Goal: Task Accomplishment & Management: Use online tool/utility

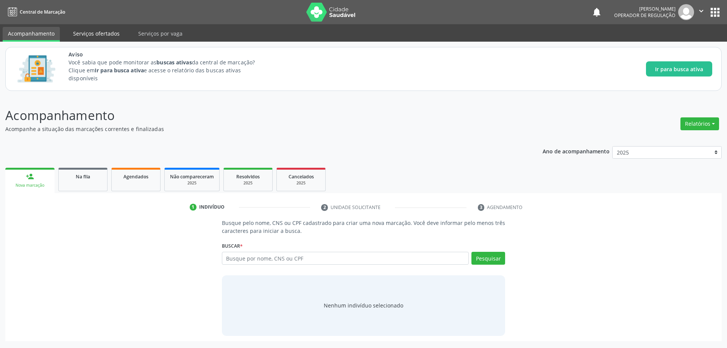
click at [102, 31] on link "Serviços ofertados" at bounding box center [96, 33] width 57 height 13
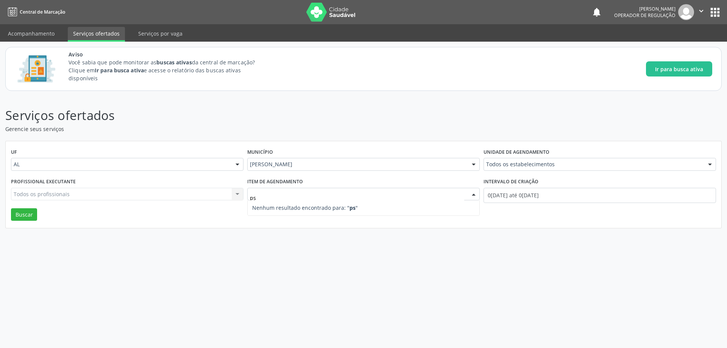
type input "p"
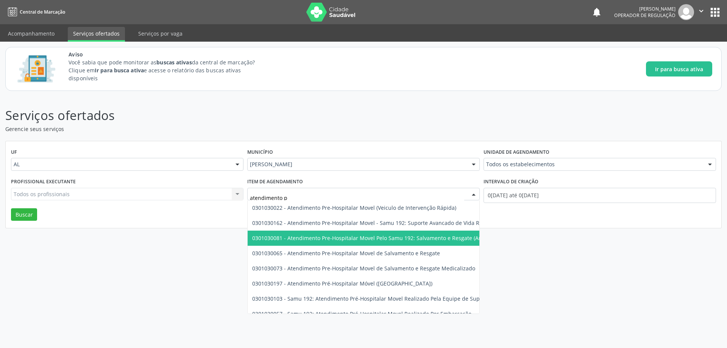
scroll to position [44, 0]
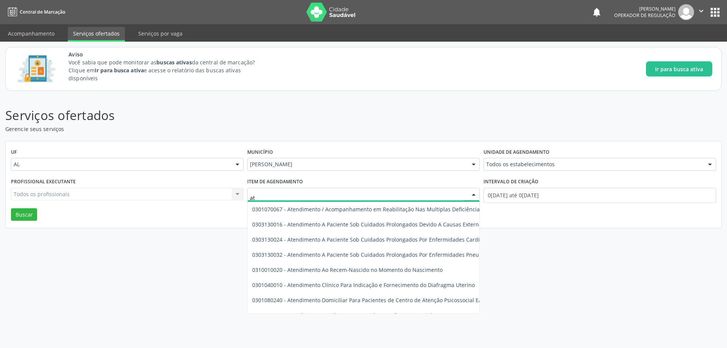
type input "a"
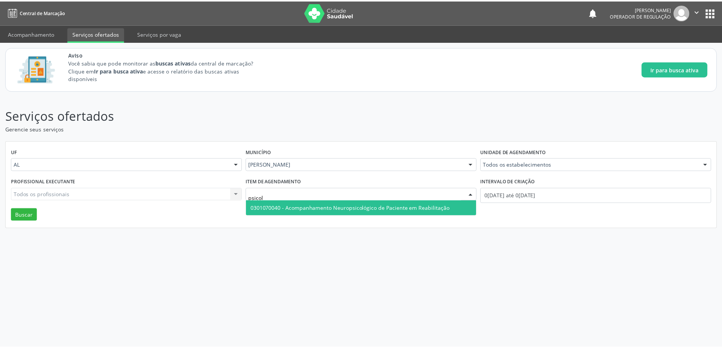
scroll to position [0, 0]
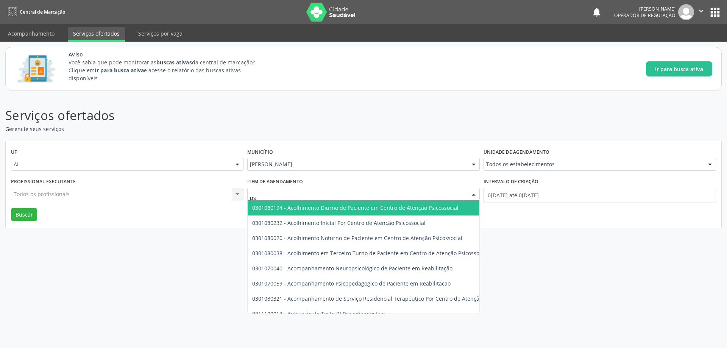
type input "p"
type input "medico"
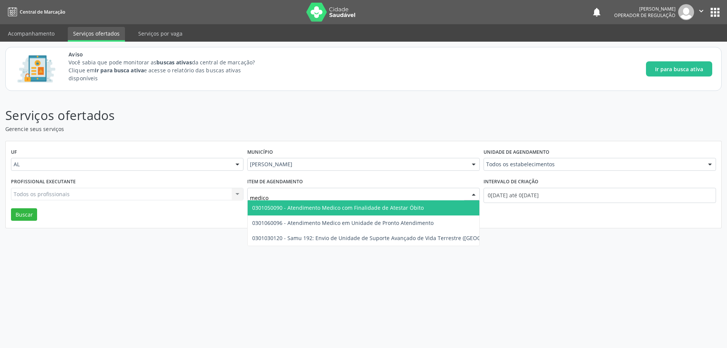
click at [331, 198] on input "medico" at bounding box center [357, 198] width 214 height 15
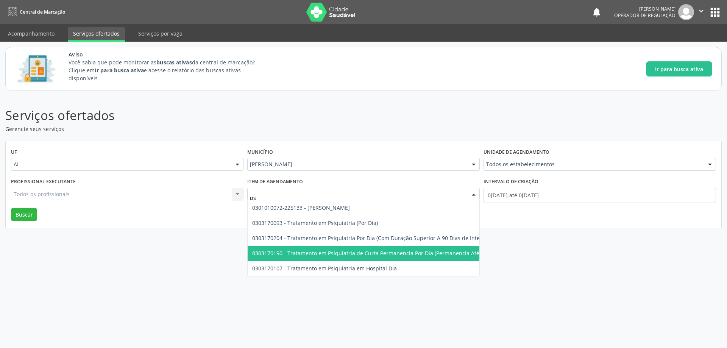
type input "p"
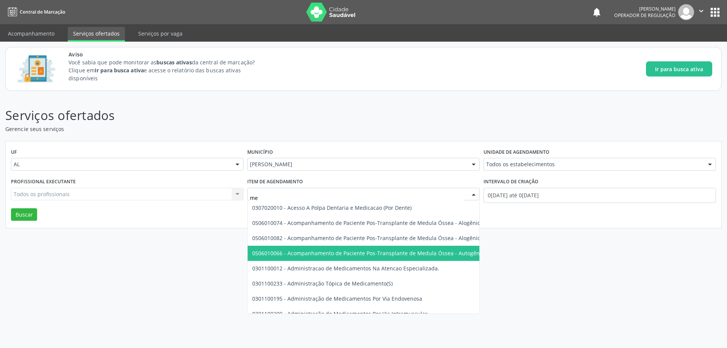
type input "m"
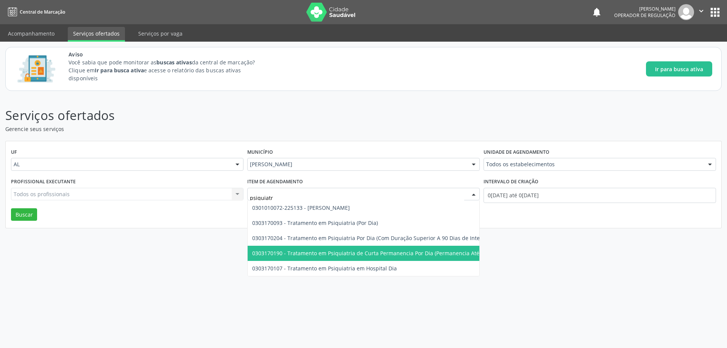
type input "psiquiatra"
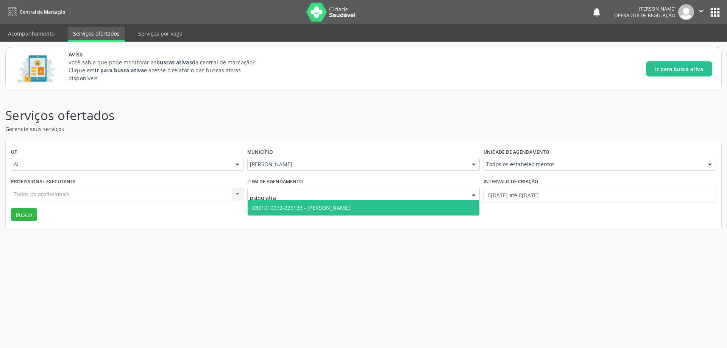
click at [360, 206] on span "0301010072-225133 - Médico Psiquiatra" at bounding box center [364, 207] width 232 height 15
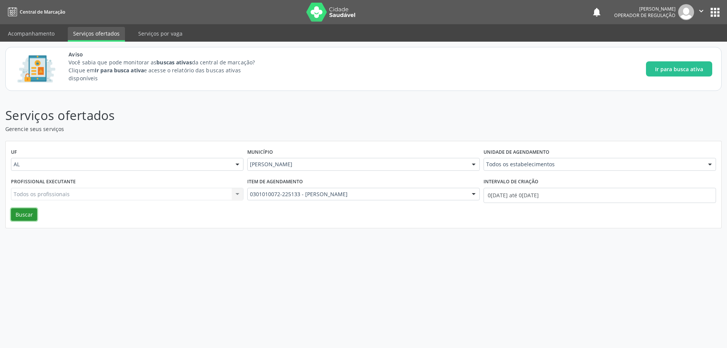
click at [19, 216] on button "Buscar" at bounding box center [24, 214] width 26 height 13
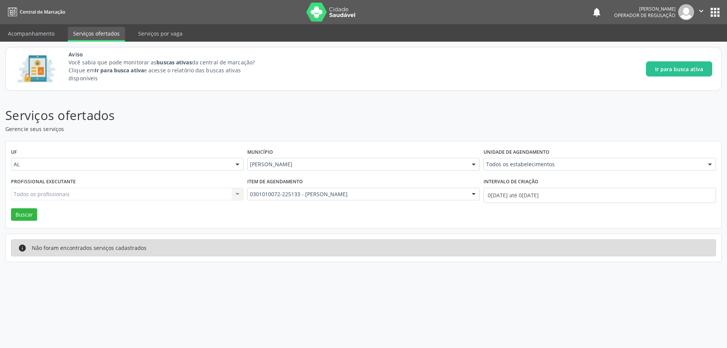
click at [412, 107] on p "Serviços ofertados" at bounding box center [256, 115] width 502 height 19
click at [361, 121] on p "Serviços ofertados" at bounding box center [256, 115] width 502 height 19
click at [333, 93] on div "Aviso Você sabia que pode monitorar as buscas ativas da central de marcação? Cl…" at bounding box center [363, 69] width 727 height 55
click at [192, 13] on nav "Central de Marcação notifications Jerffson Fontes Gomes Operador de regulação …" at bounding box center [363, 12] width 727 height 24
click at [42, 28] on link "Acompanhamento" at bounding box center [31, 33] width 57 height 13
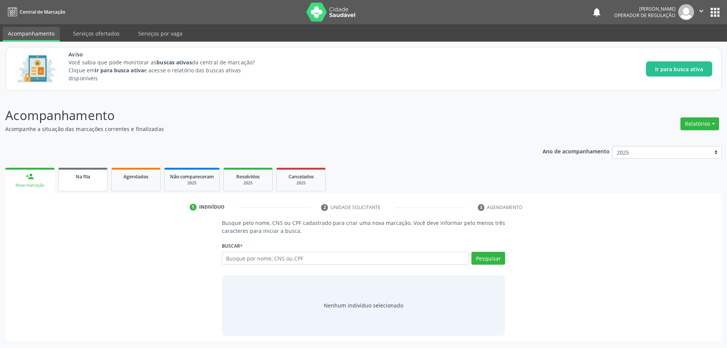
click at [91, 180] on div "Na fila" at bounding box center [83, 176] width 38 height 8
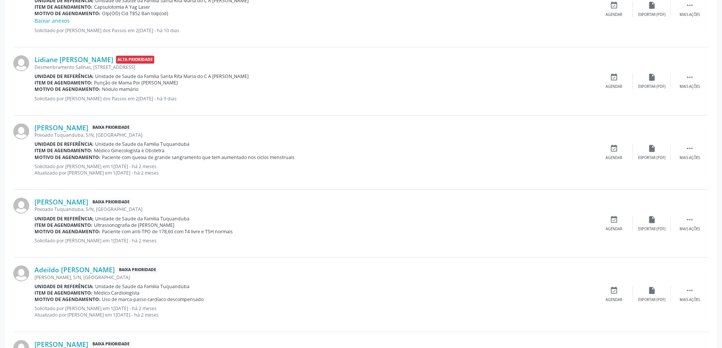
scroll to position [227, 0]
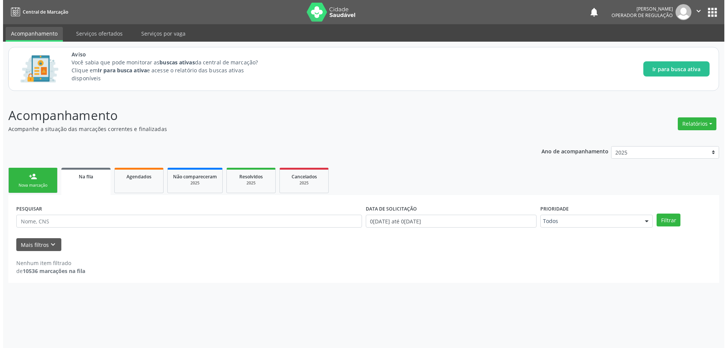
scroll to position [0, 0]
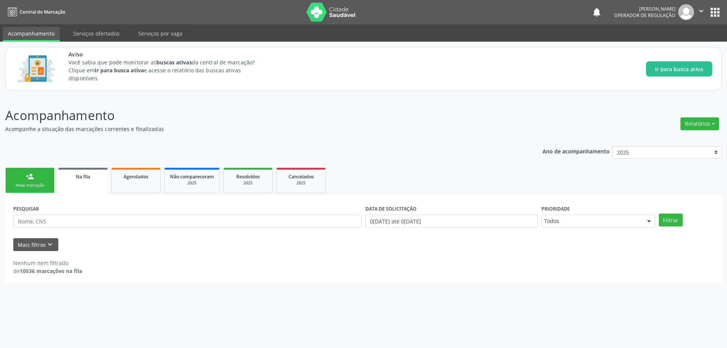
click at [350, 115] on p "Acompanhamento" at bounding box center [256, 115] width 502 height 19
click at [253, 133] on p "Acompanhe a situação das marcações correntes e finalizadas" at bounding box center [256, 129] width 502 height 8
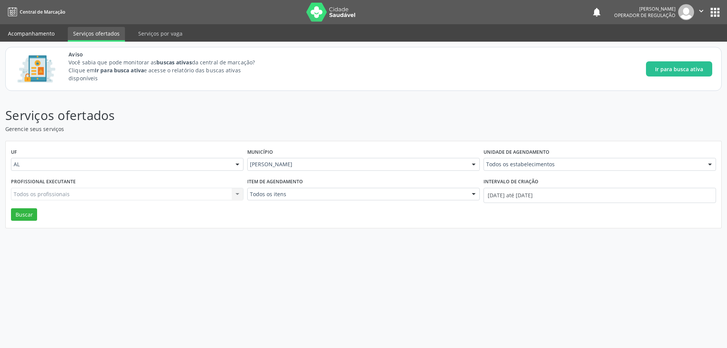
click at [28, 38] on link "Acompanhamento" at bounding box center [31, 33] width 57 height 13
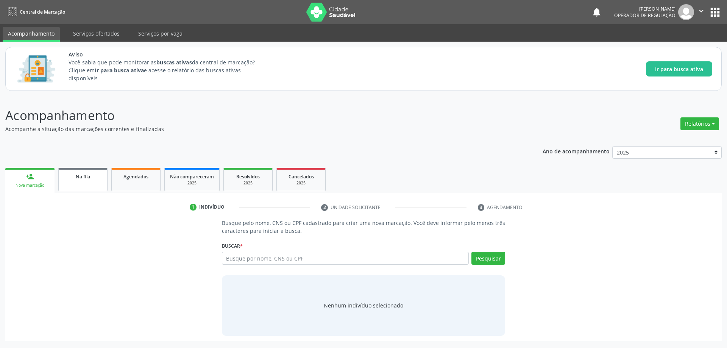
click at [92, 179] on div "Na fila" at bounding box center [83, 176] width 38 height 8
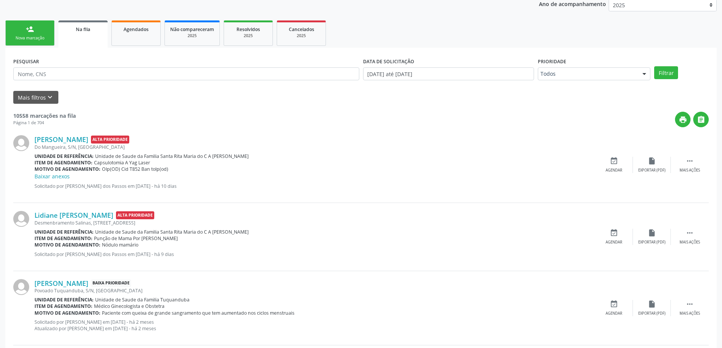
scroll to position [152, 0]
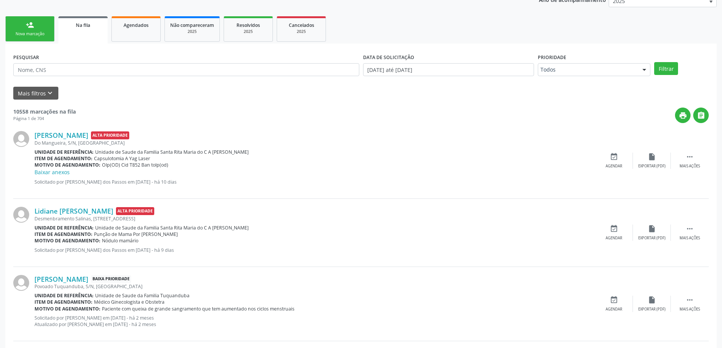
click at [149, 91] on div "Mais filtros keyboard_arrow_down" at bounding box center [360, 93] width 699 height 13
